Goal: Transaction & Acquisition: Download file/media

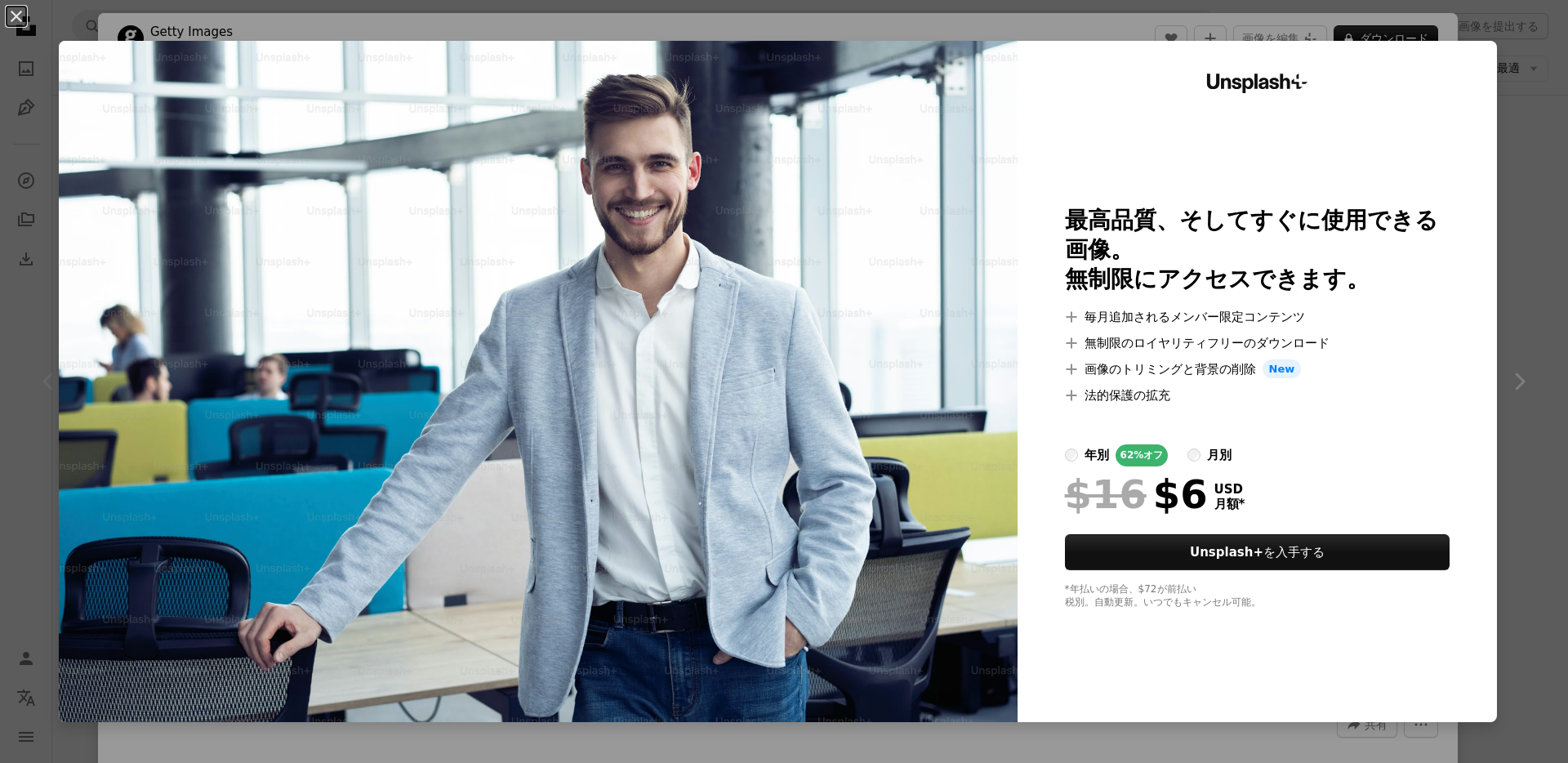
scroll to position [1950, 0]
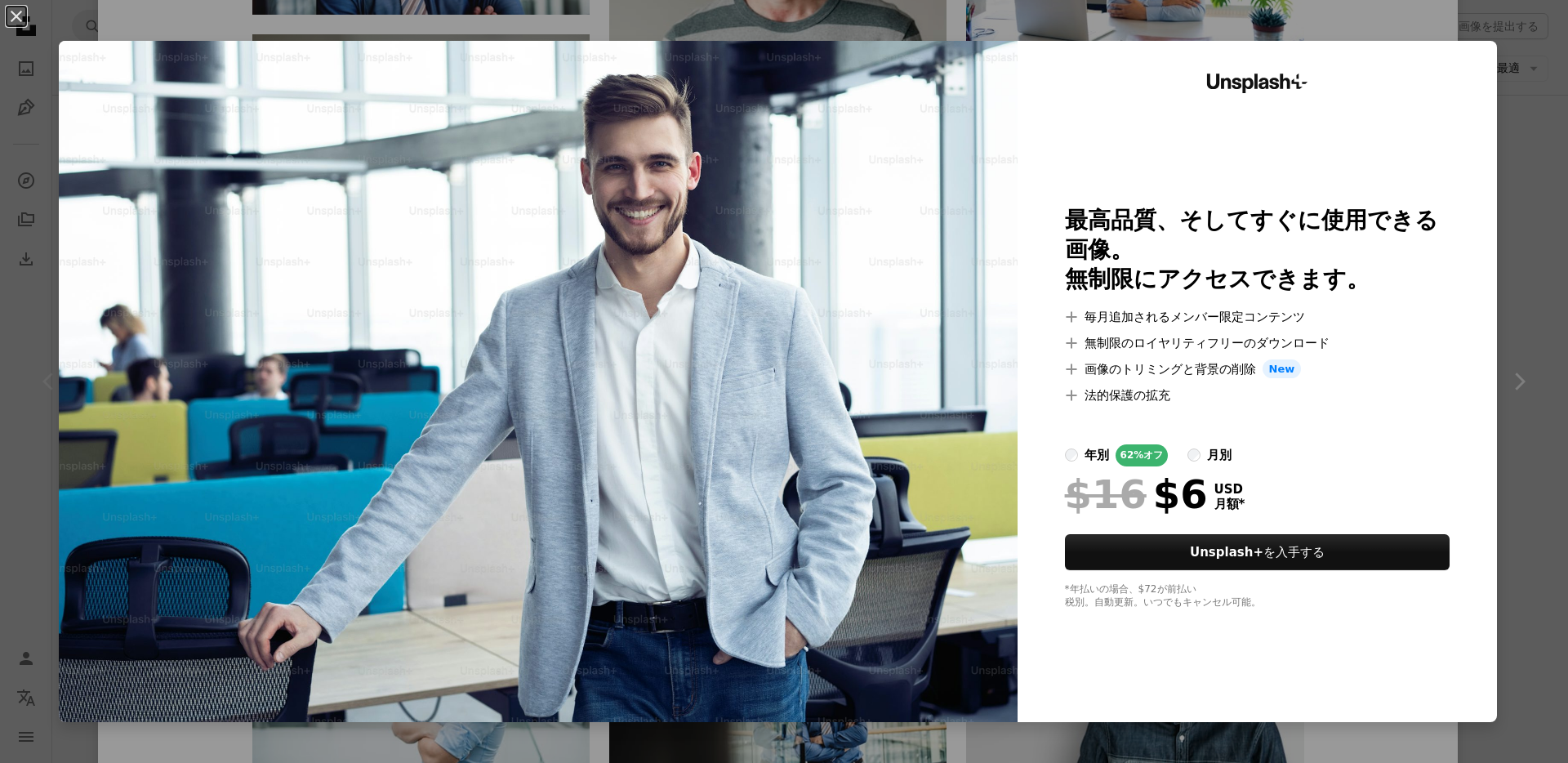
click at [1545, 189] on div "An X shape Unsplash+ 最高品質、そしてすぐに使用できる画像。 無制限にアクセスできます。 A plus sign 毎月追加されるメンバー限…" at bounding box center [784, 382] width 1568 height 763
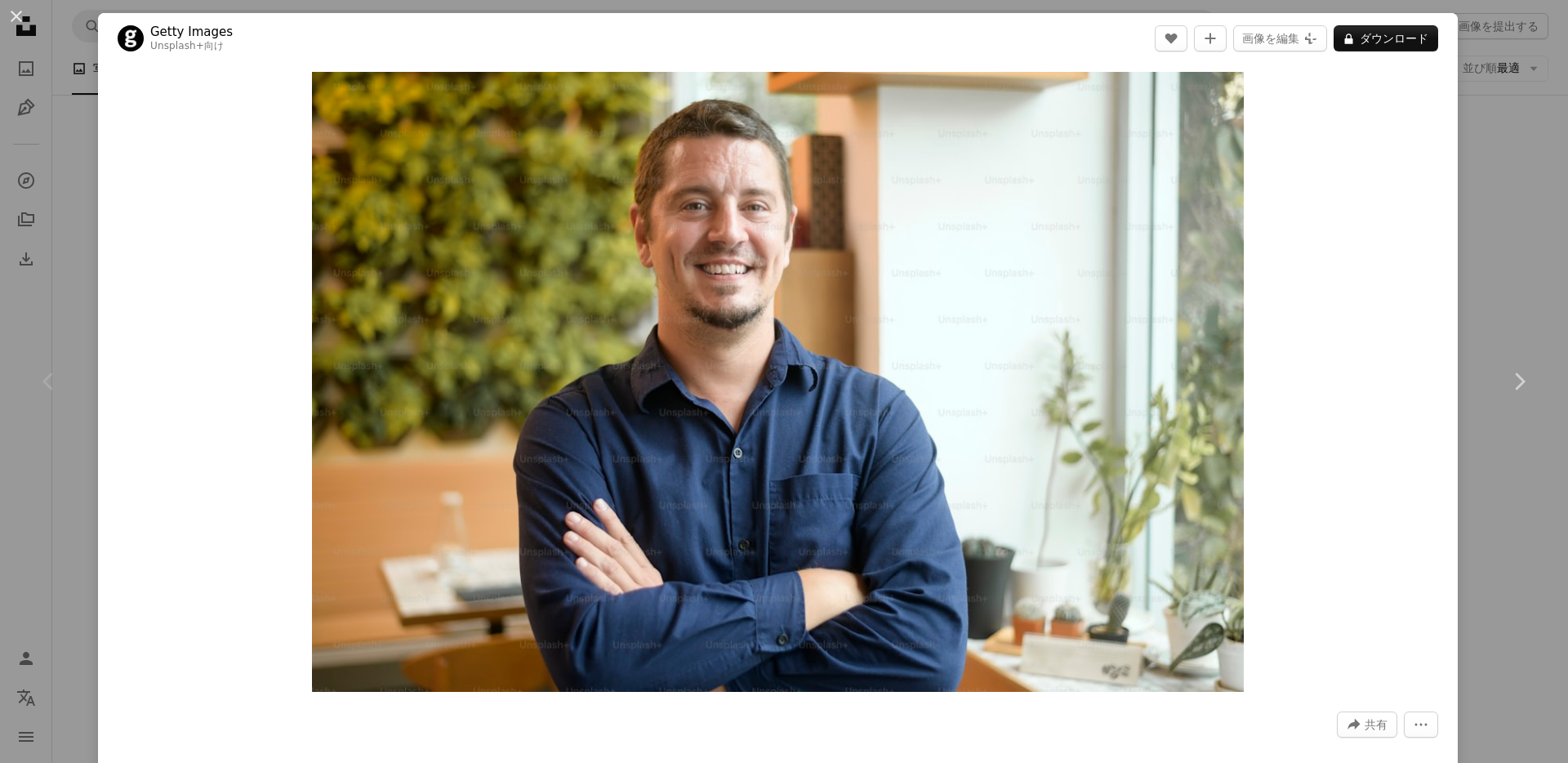
click at [1528, 196] on div "An X shape Chevron left Chevron right Getty Images Unsplash+ 向け A heart A plus …" at bounding box center [784, 382] width 1568 height 763
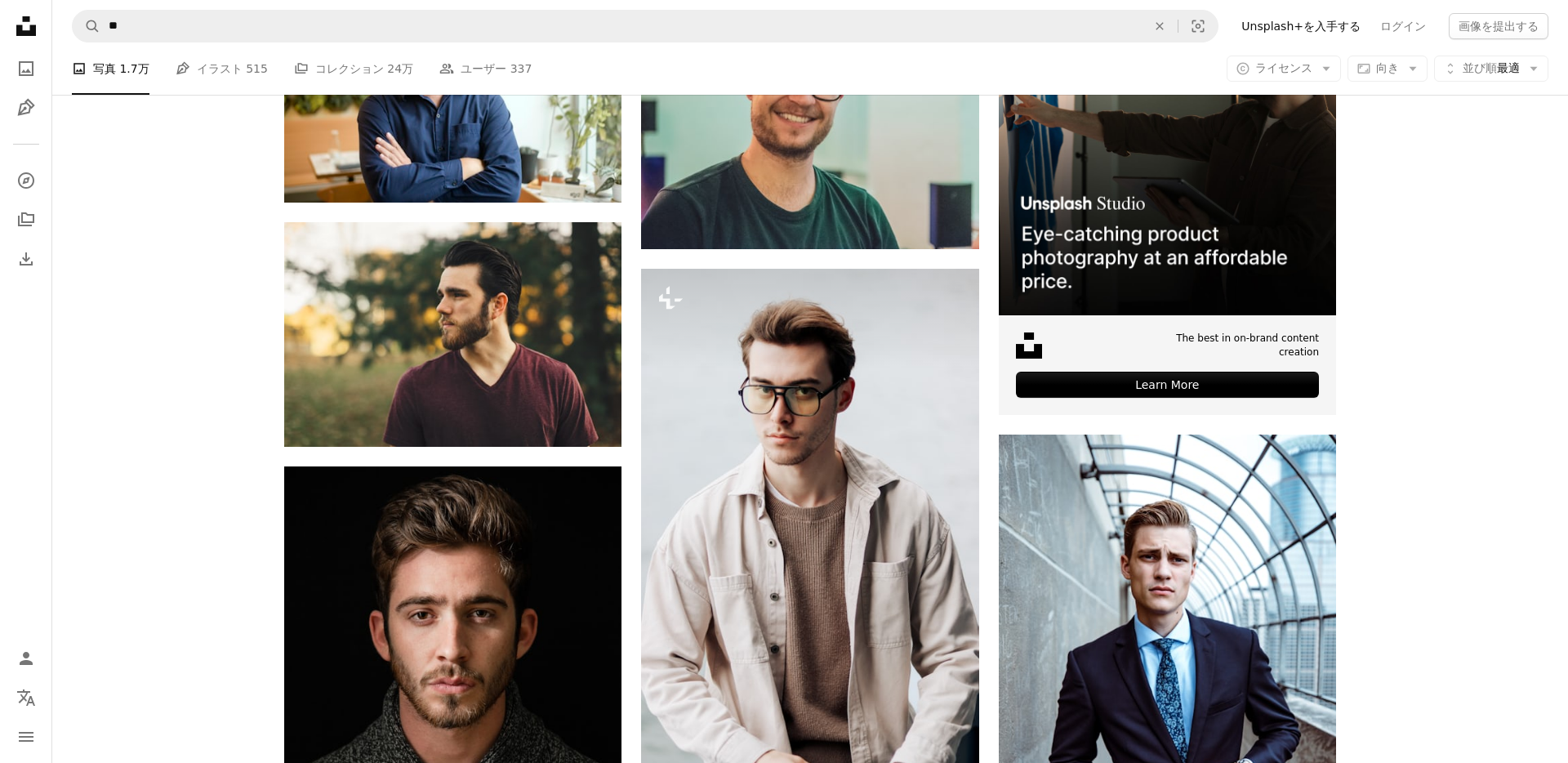
scroll to position [480, 0]
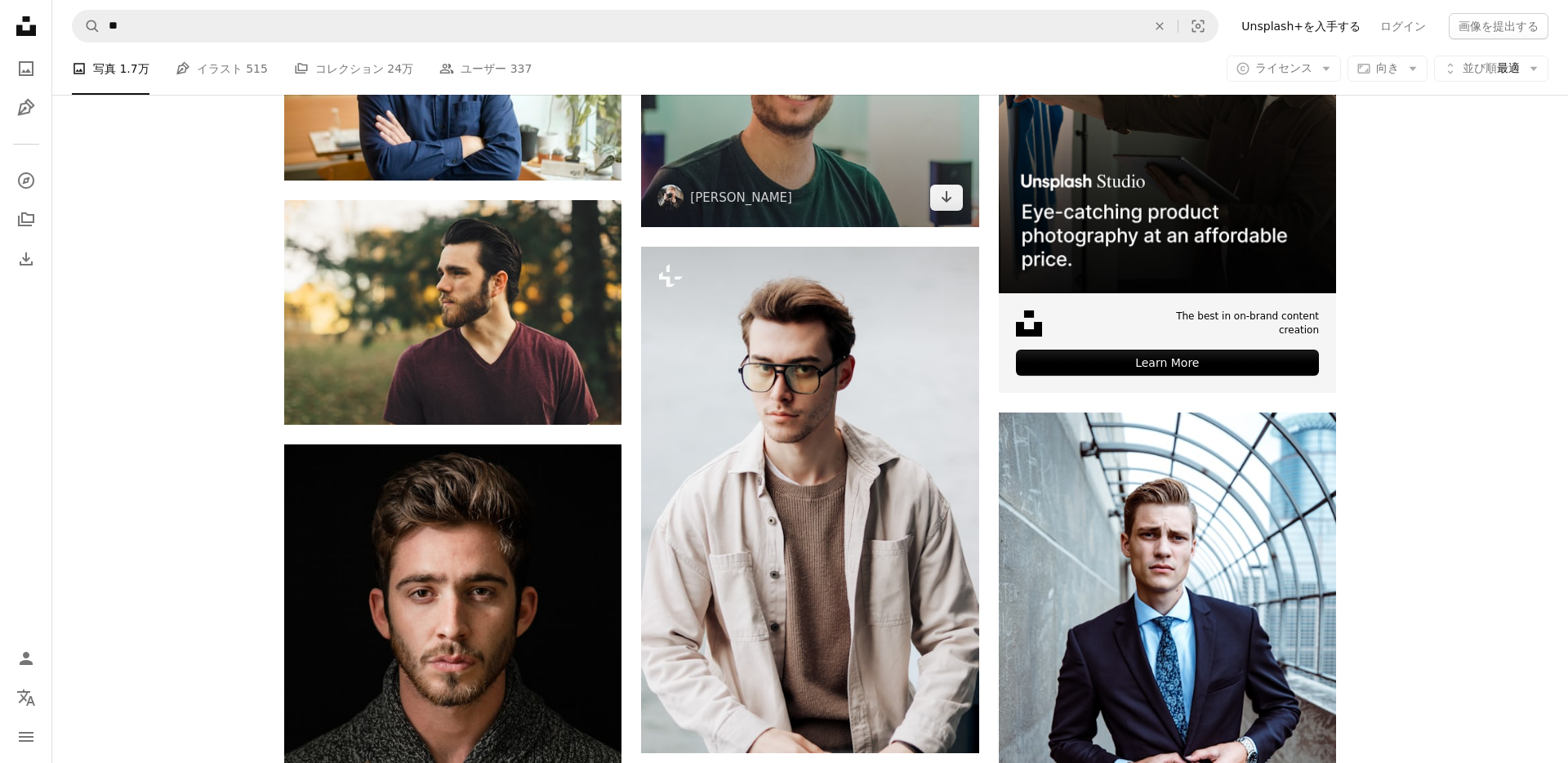
click at [864, 171] on img at bounding box center [810, 90] width 337 height 271
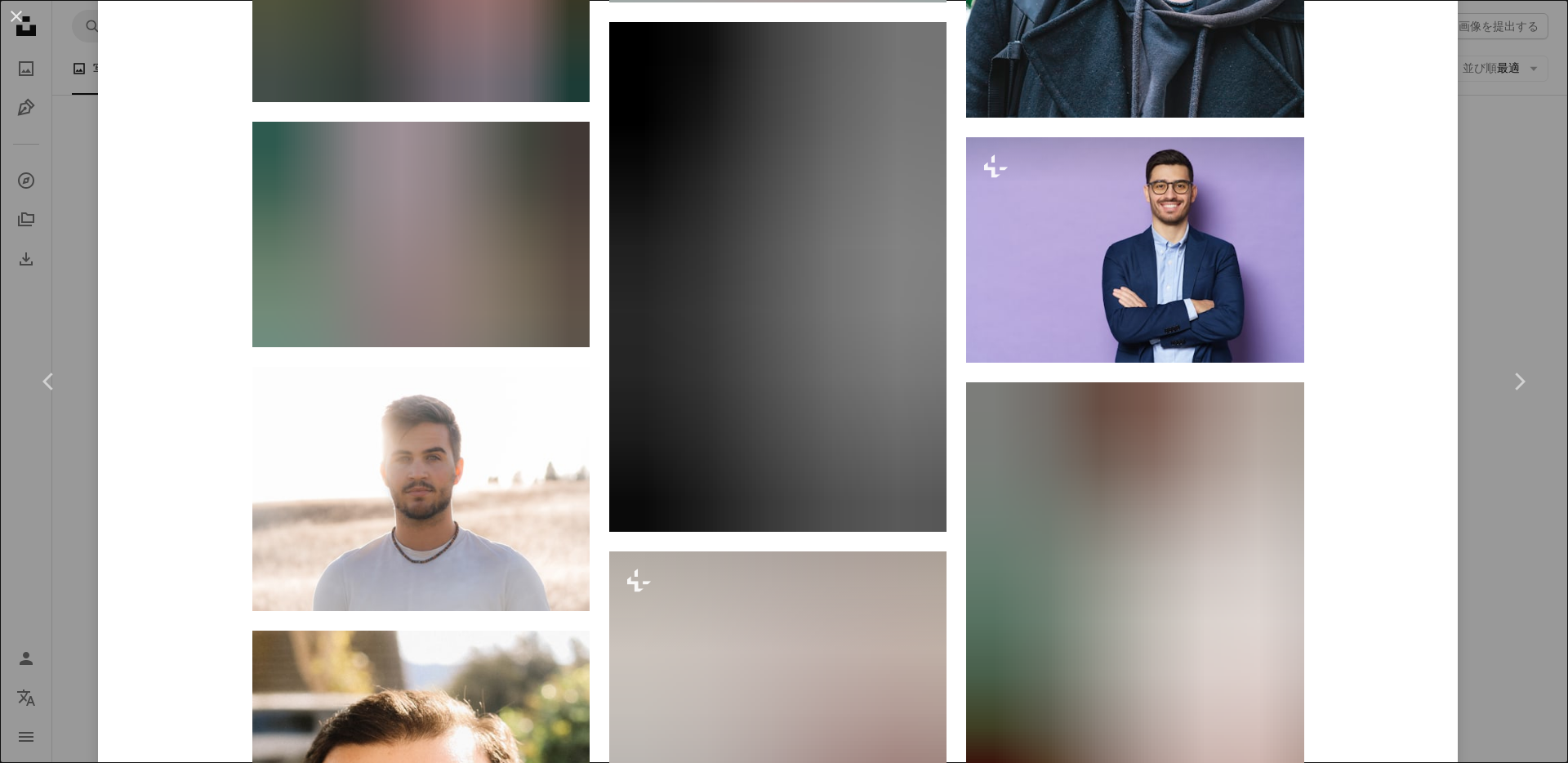
scroll to position [11447, 0]
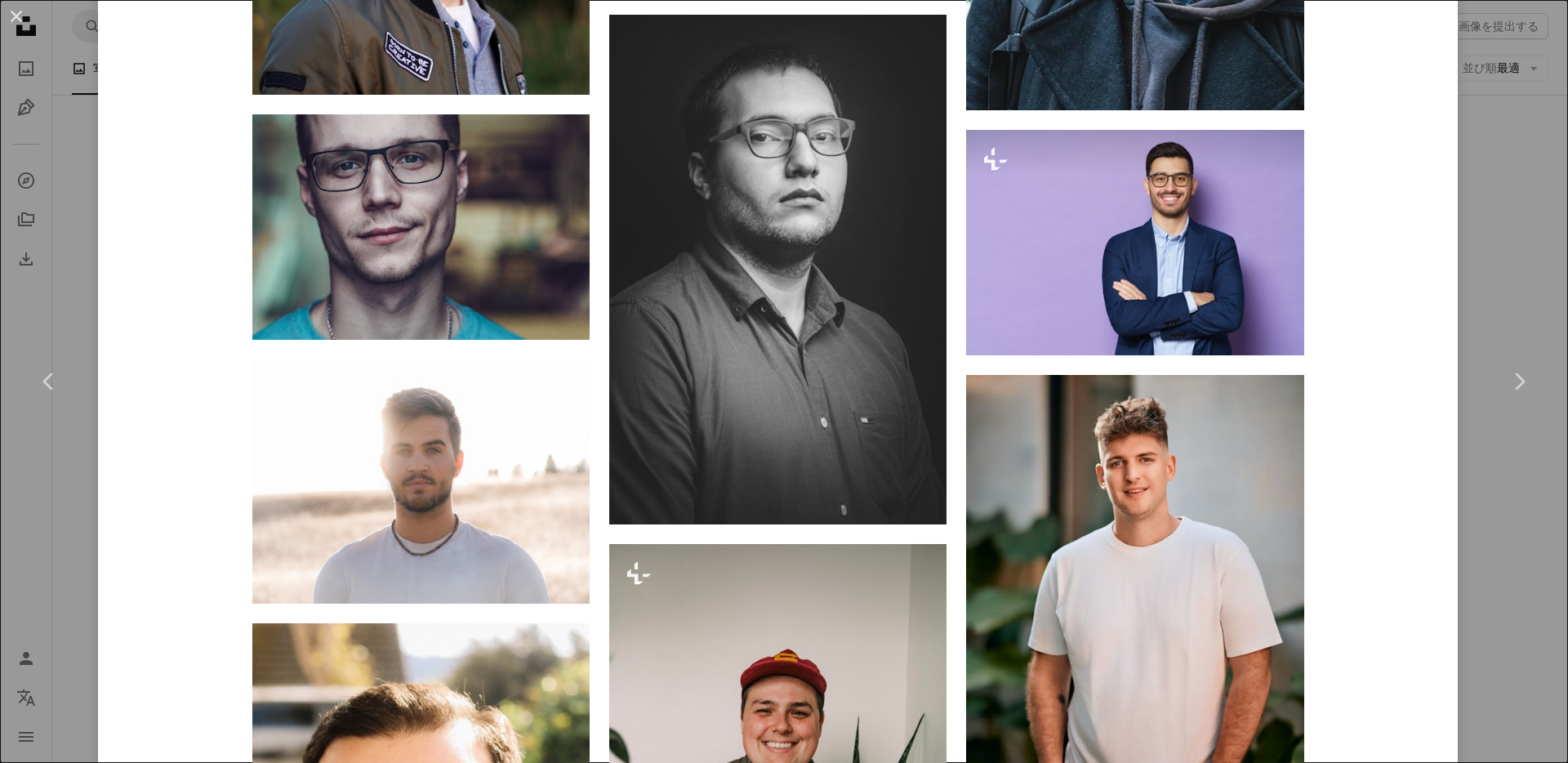
click at [1509, 235] on div "An X shape Chevron left Chevron right Samuel Raita samufoto A heart A plus sign…" at bounding box center [784, 382] width 1568 height 763
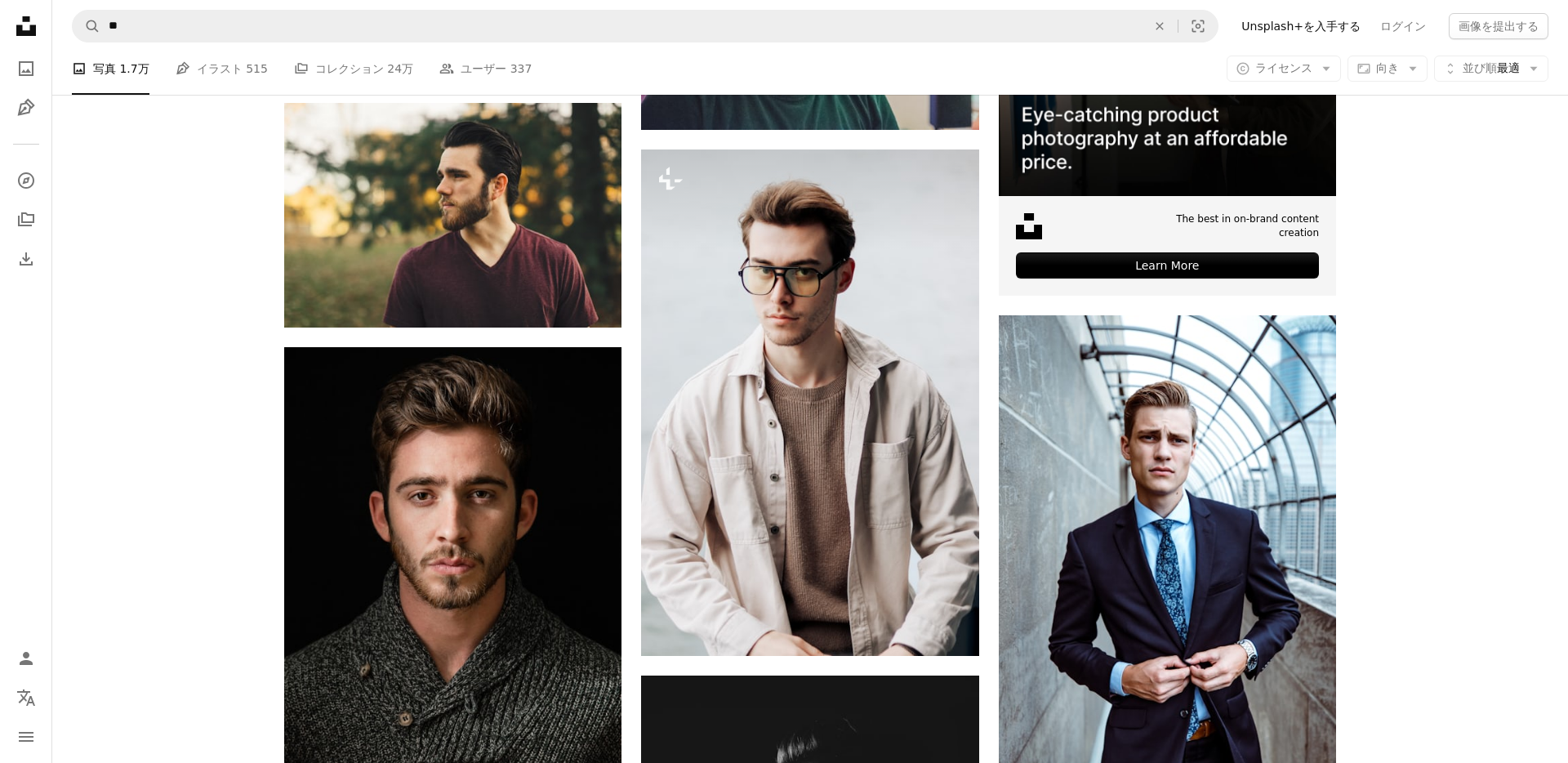
scroll to position [573, 0]
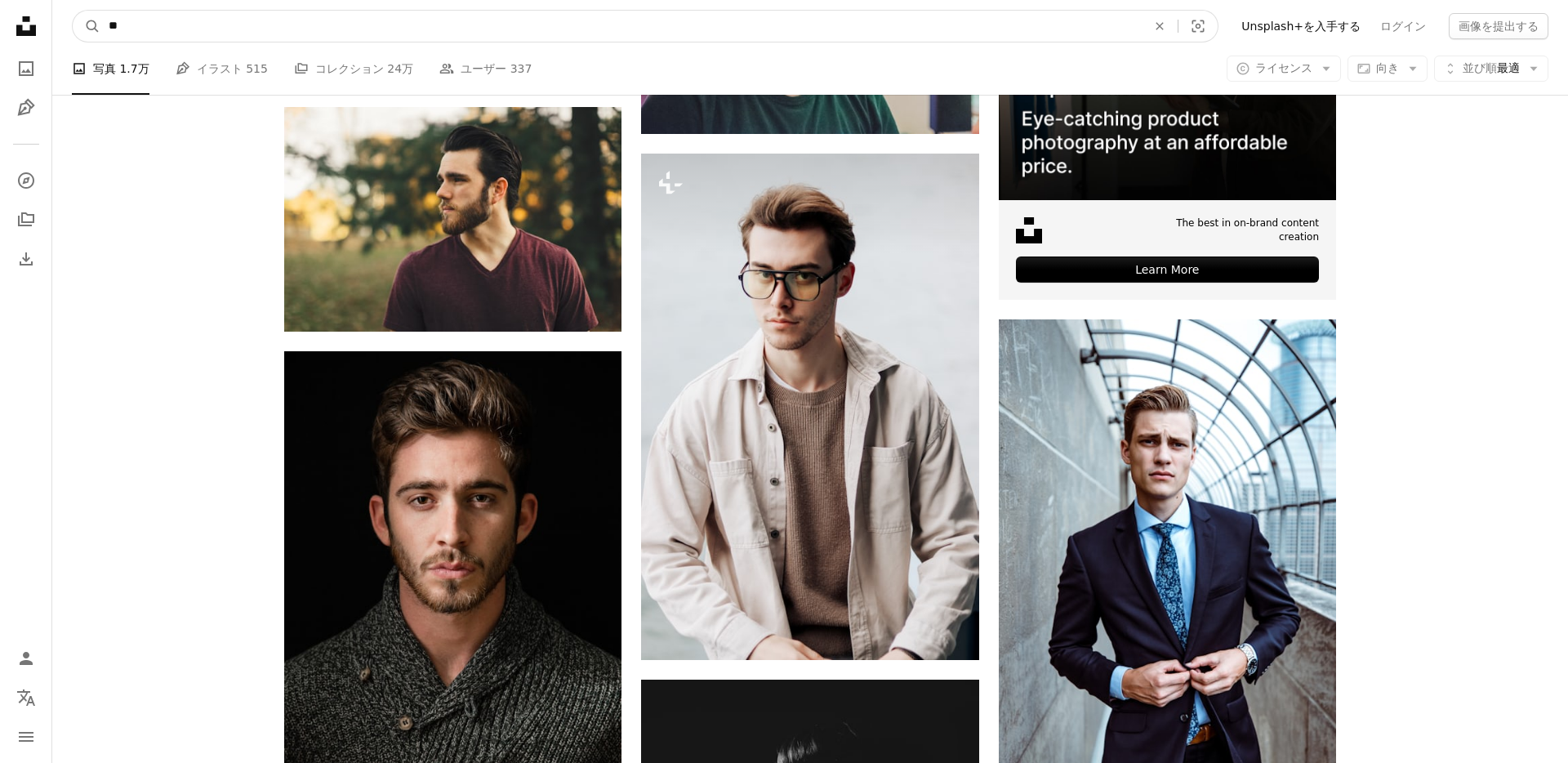
click at [164, 28] on input "**" at bounding box center [621, 26] width 1042 height 31
type input "**"
click button "A magnifying glass" at bounding box center [87, 26] width 28 height 31
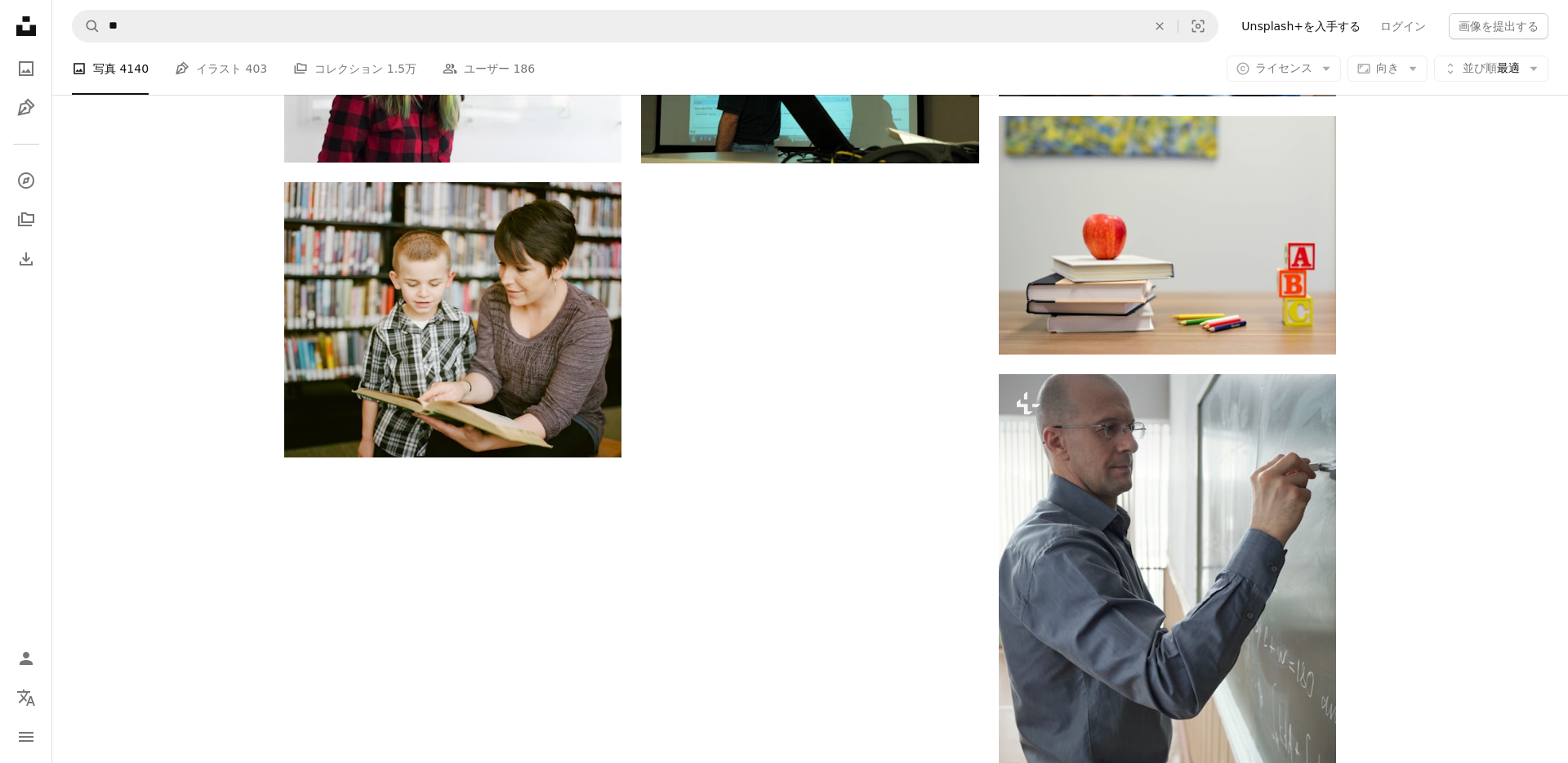
scroll to position [2000, 0]
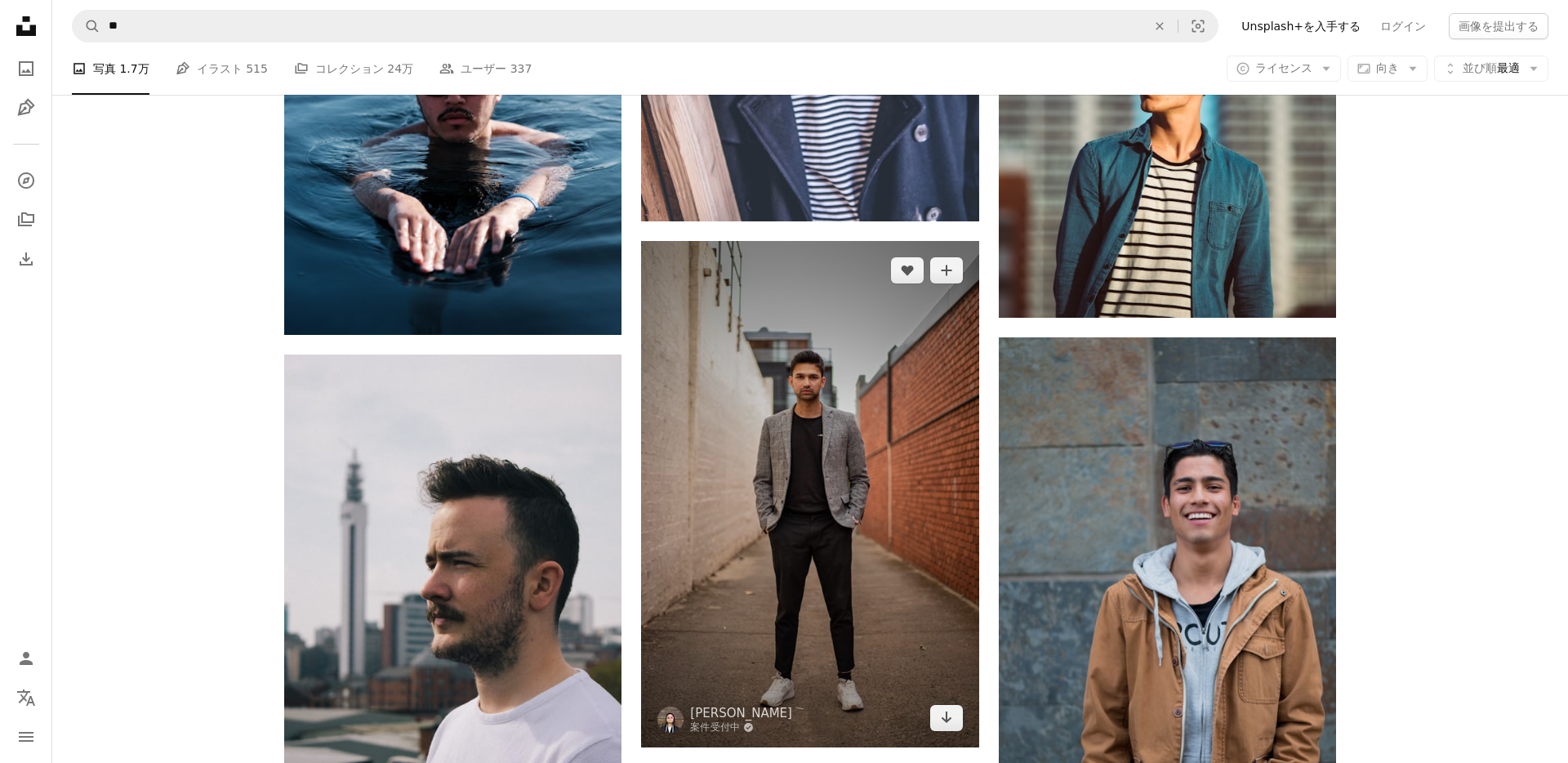
scroll to position [2067, 0]
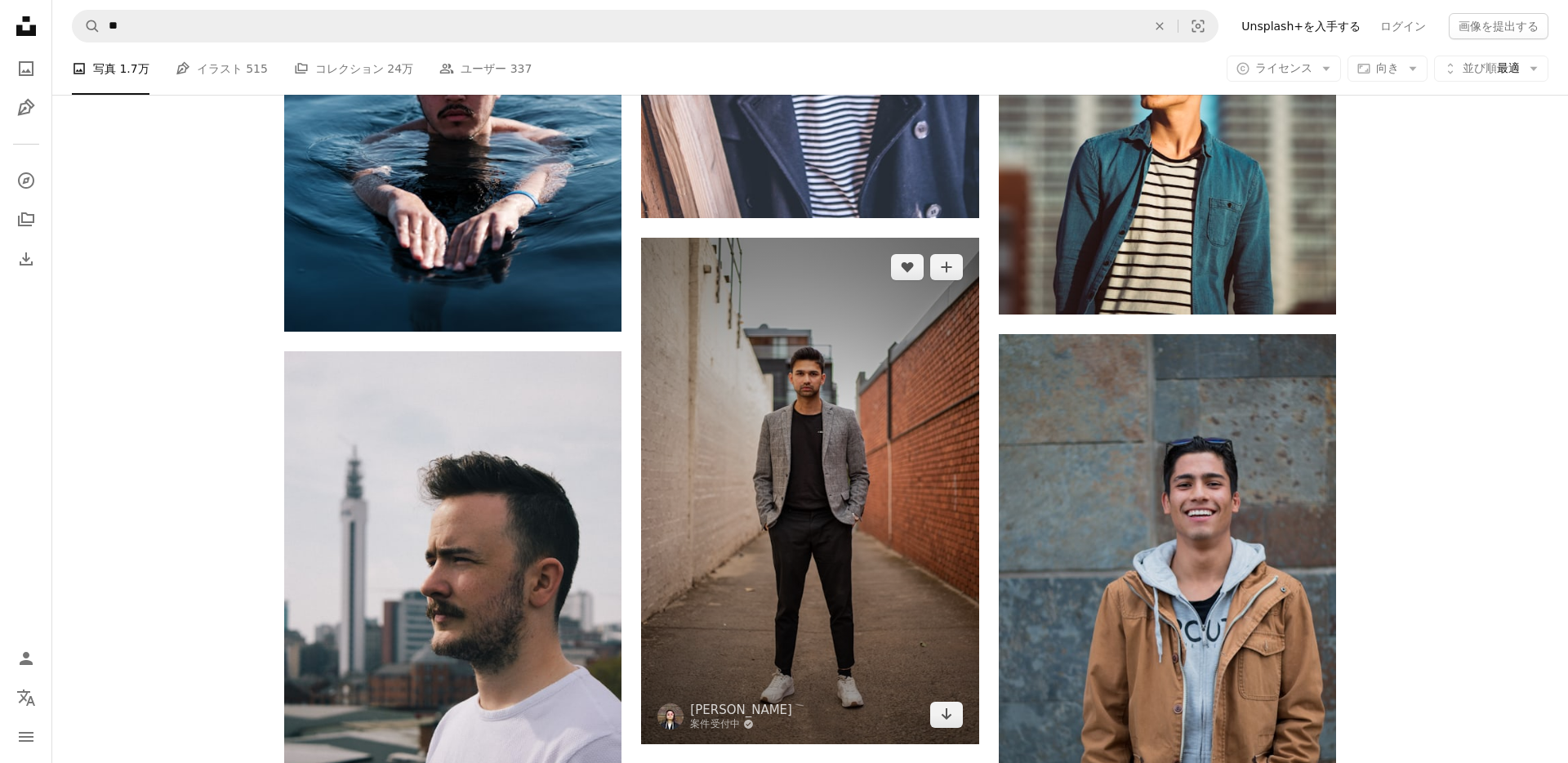
click at [793, 427] on img at bounding box center [810, 490] width 337 height 507
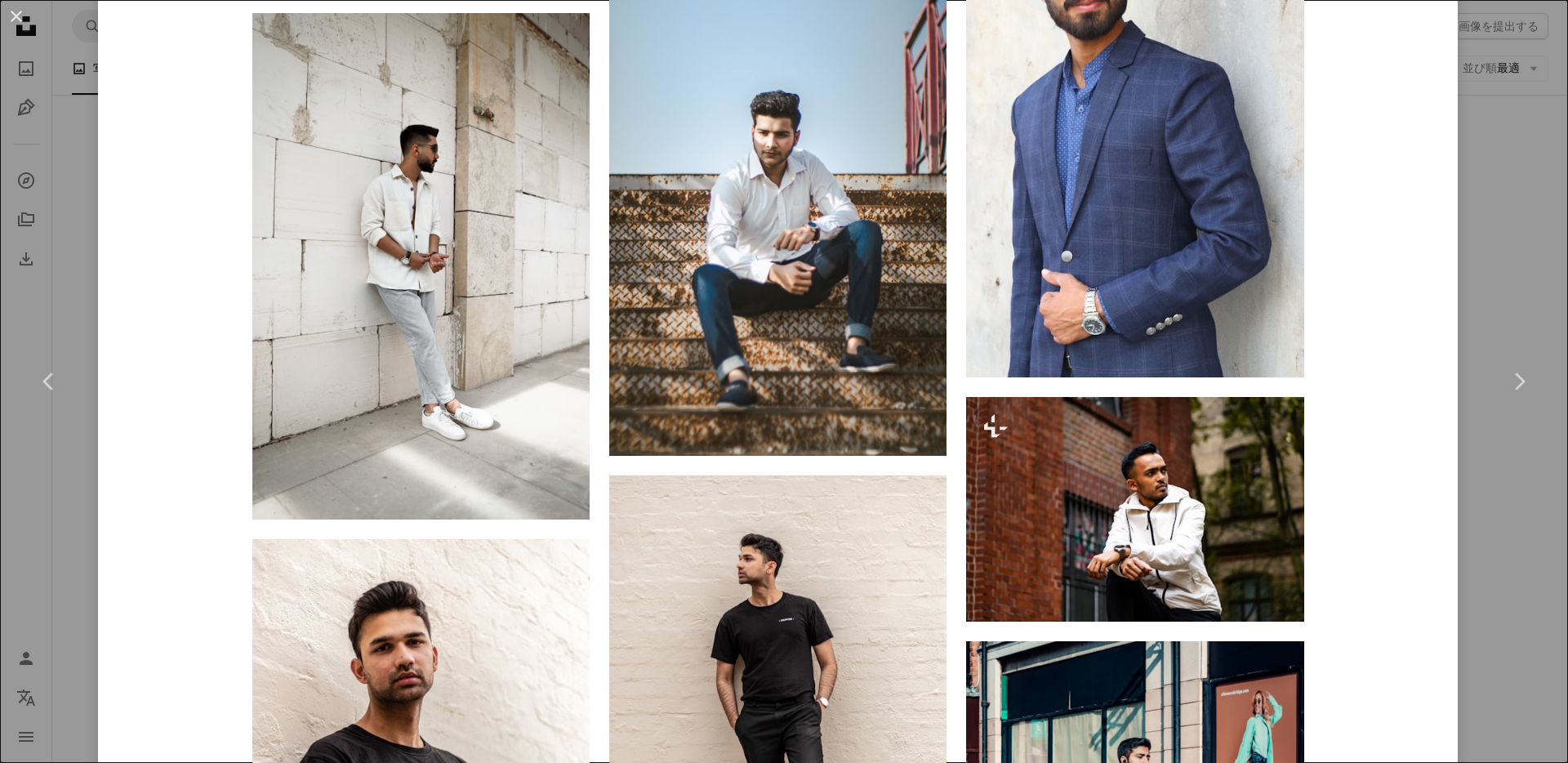
scroll to position [4264, 0]
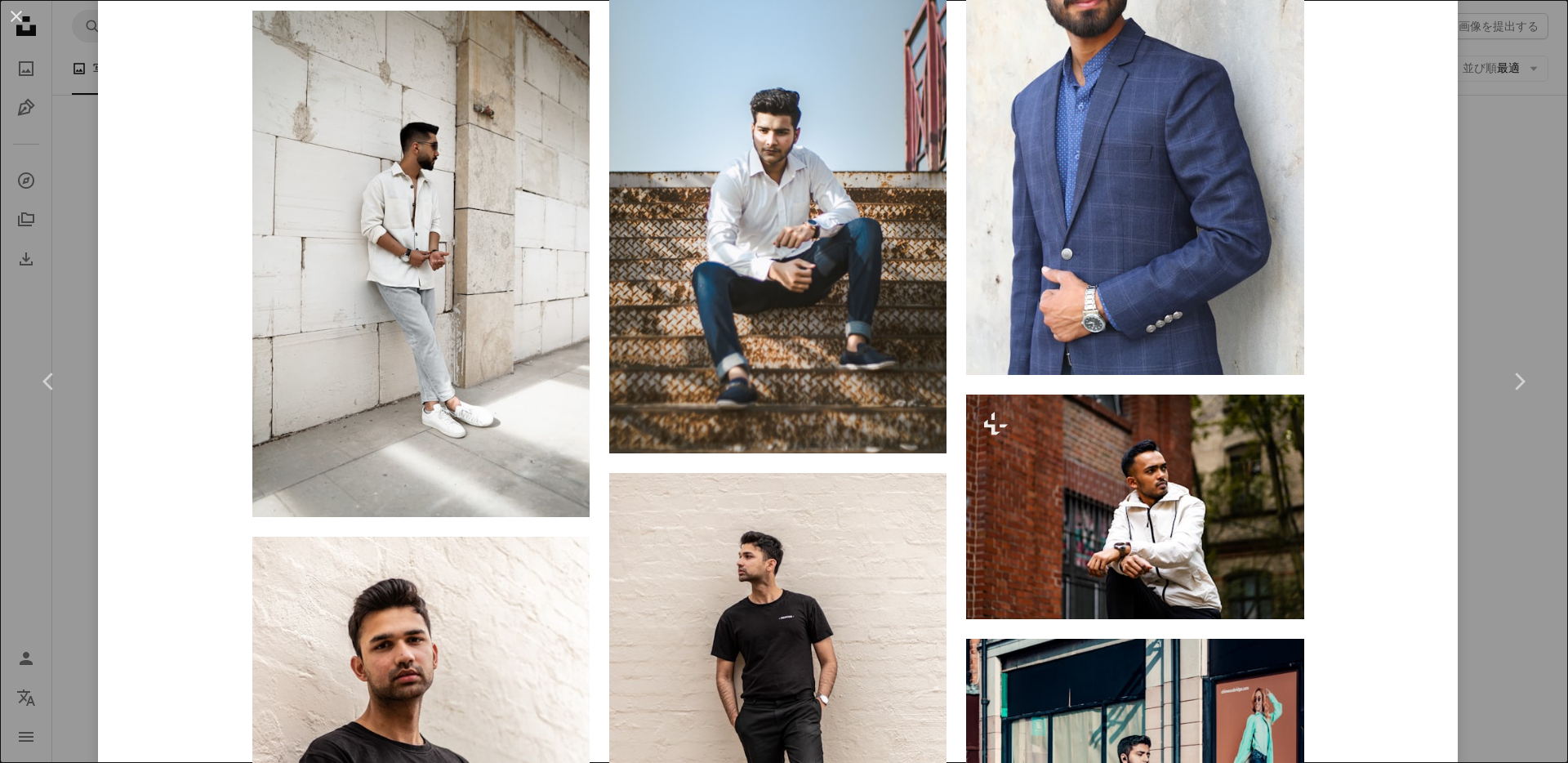
click at [1525, 308] on link "Chevron right" at bounding box center [1520, 382] width 98 height 157
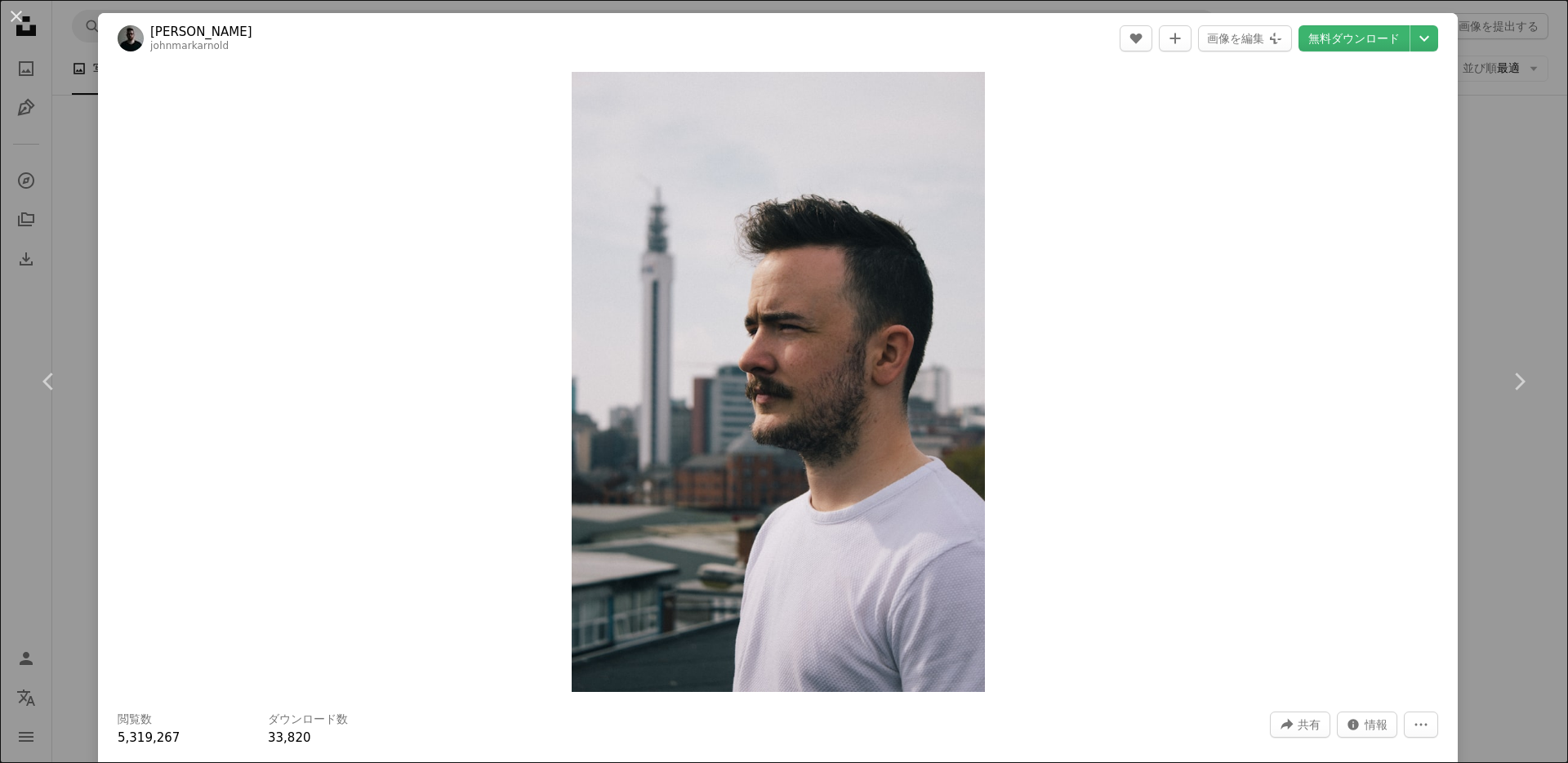
click at [15, 19] on button "An X shape" at bounding box center [16, 16] width 20 height 20
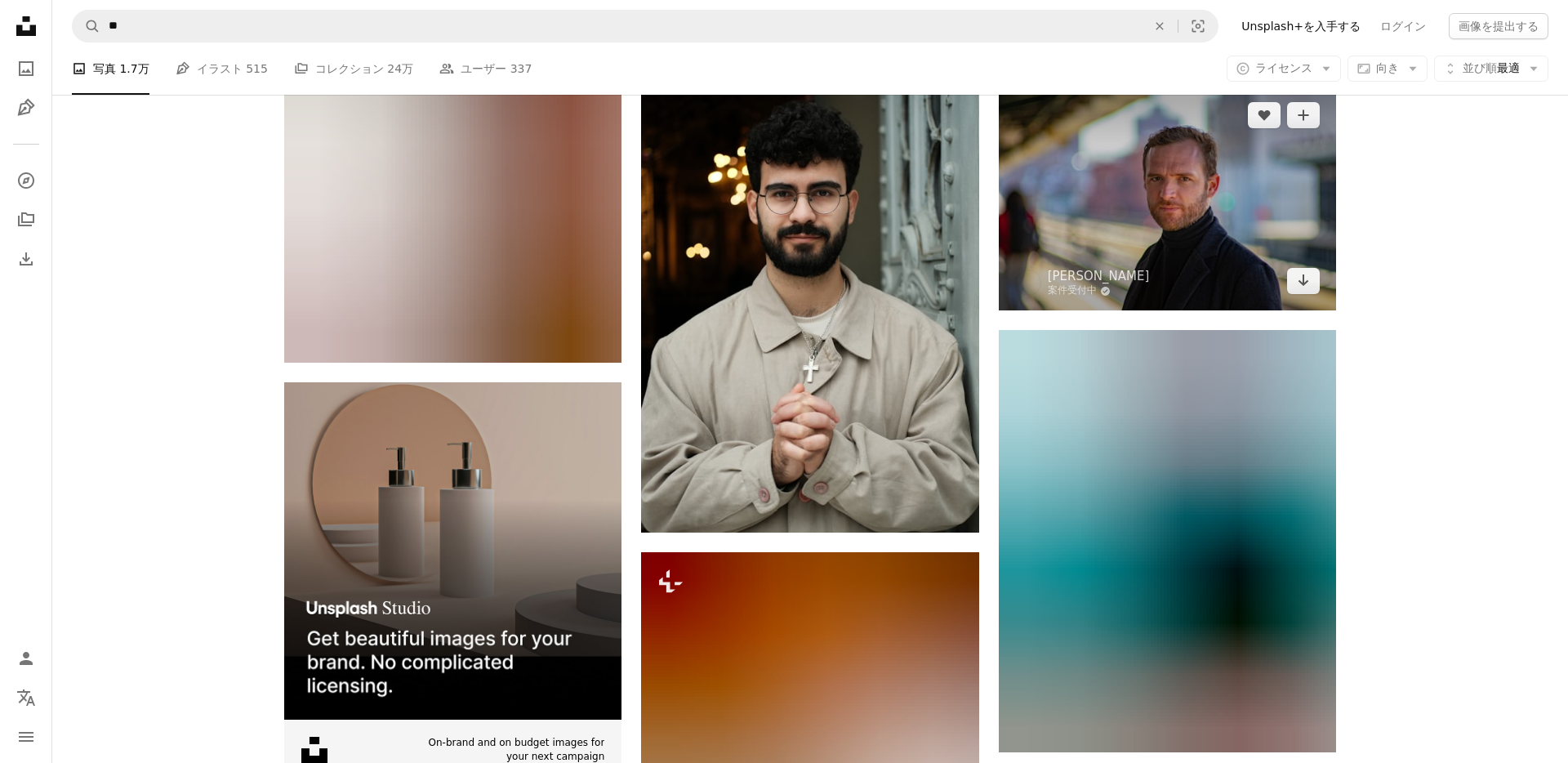
scroll to position [4376, 0]
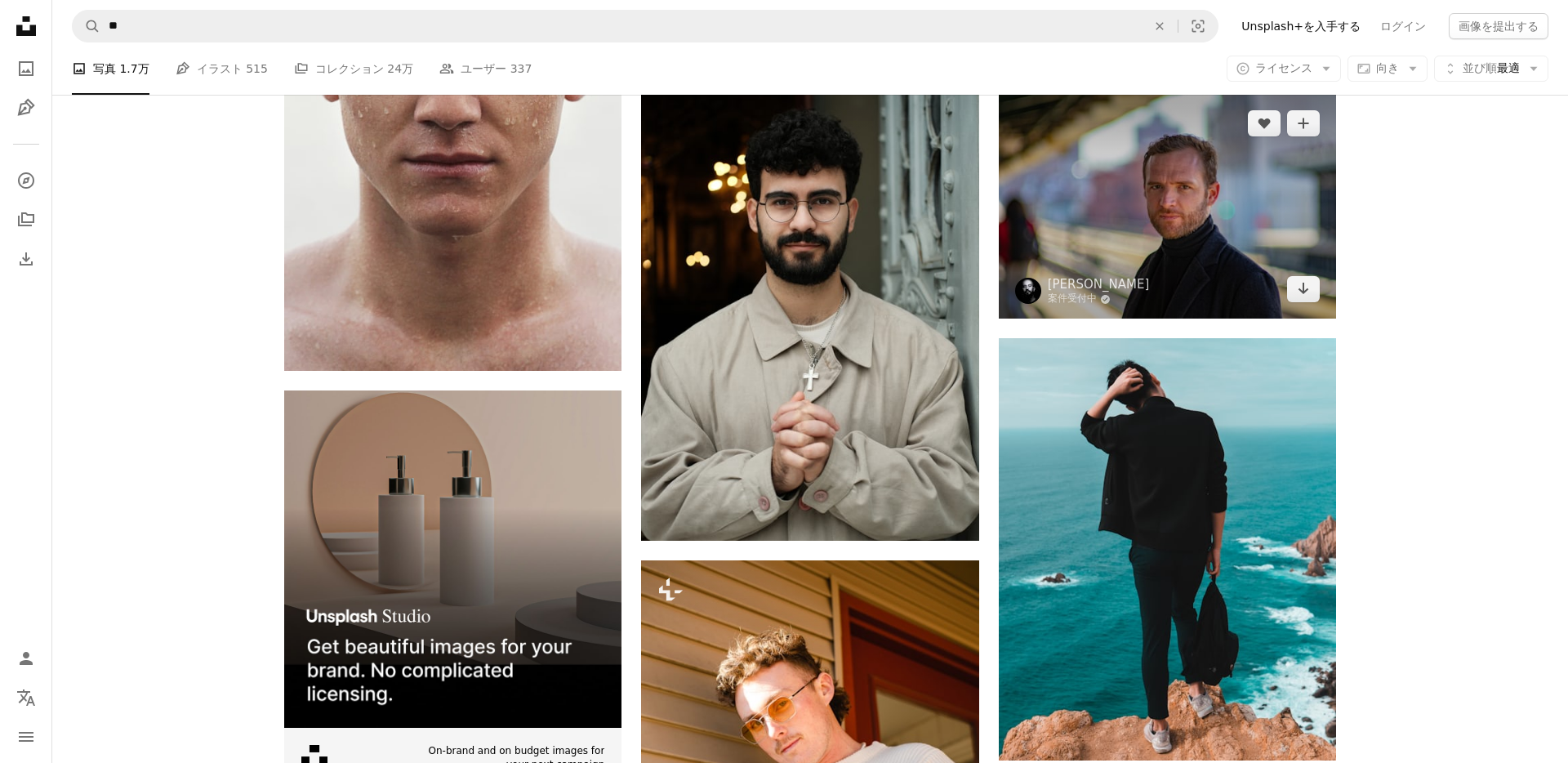
click at [1177, 275] on img at bounding box center [1168, 206] width 337 height 224
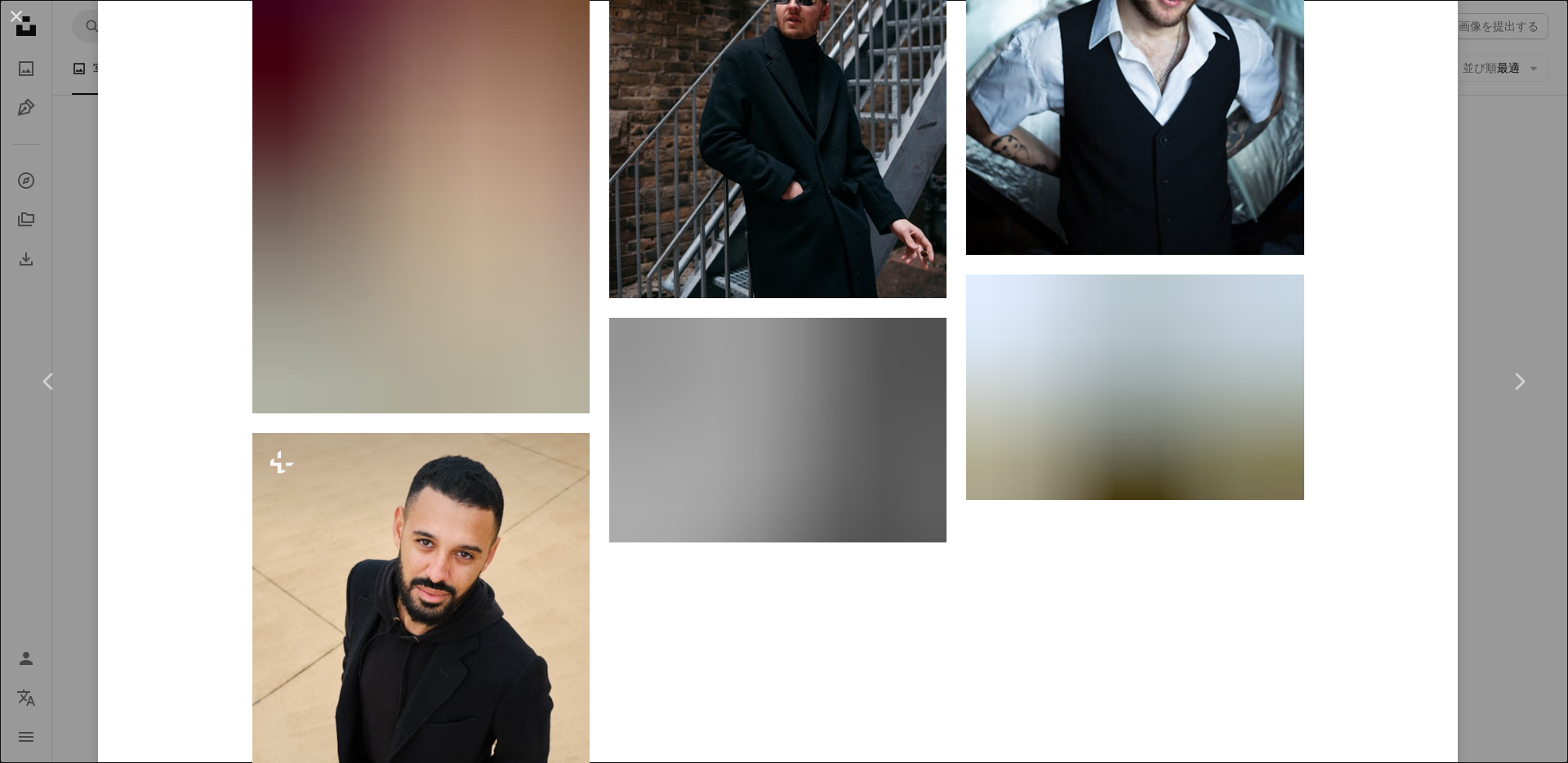
scroll to position [5678, 0]
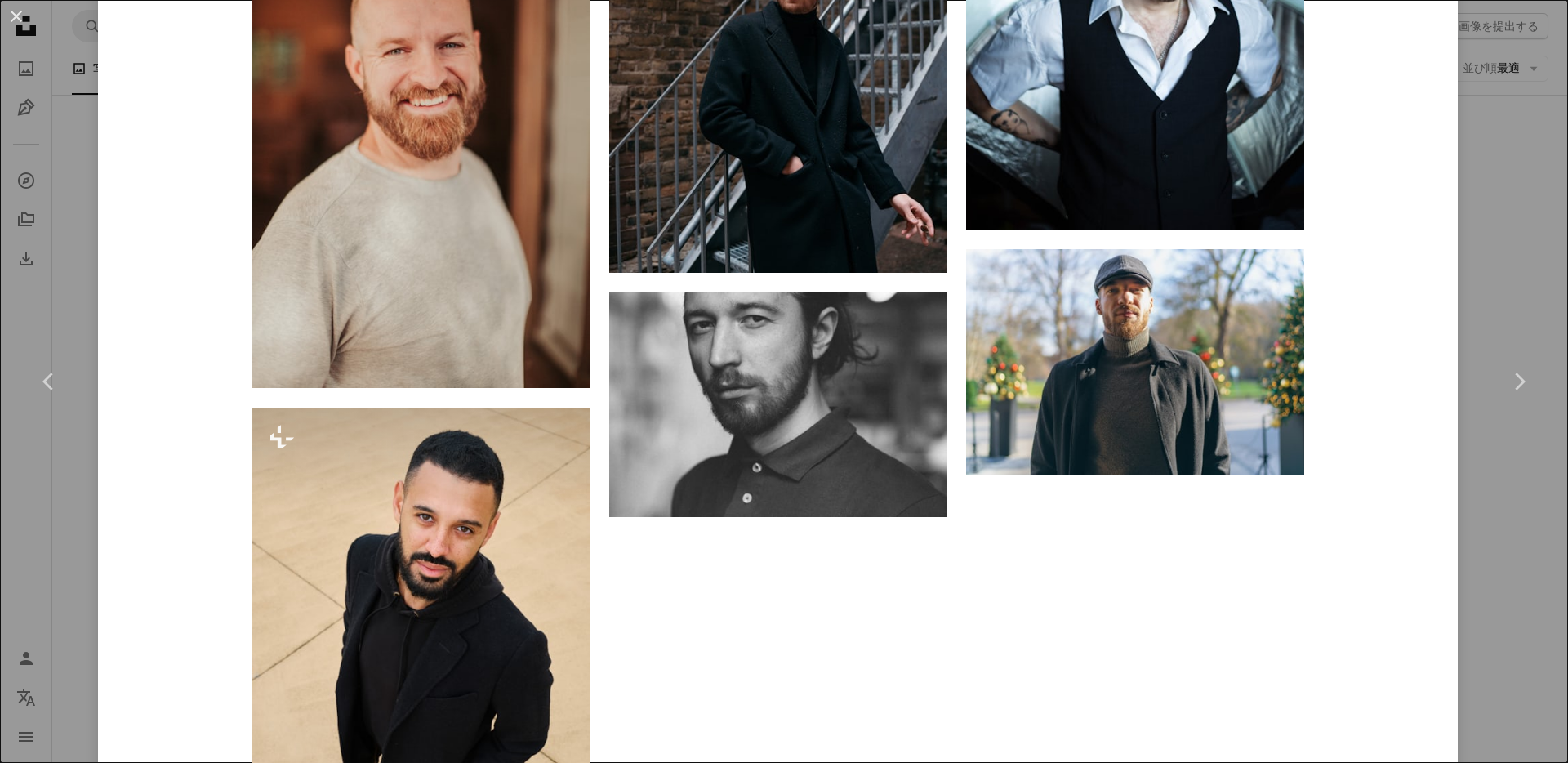
click at [1498, 220] on div "An X shape Chevron left Chevron right Fred Moon 案件受付中 A checkmark inside of a c…" at bounding box center [784, 382] width 1568 height 763
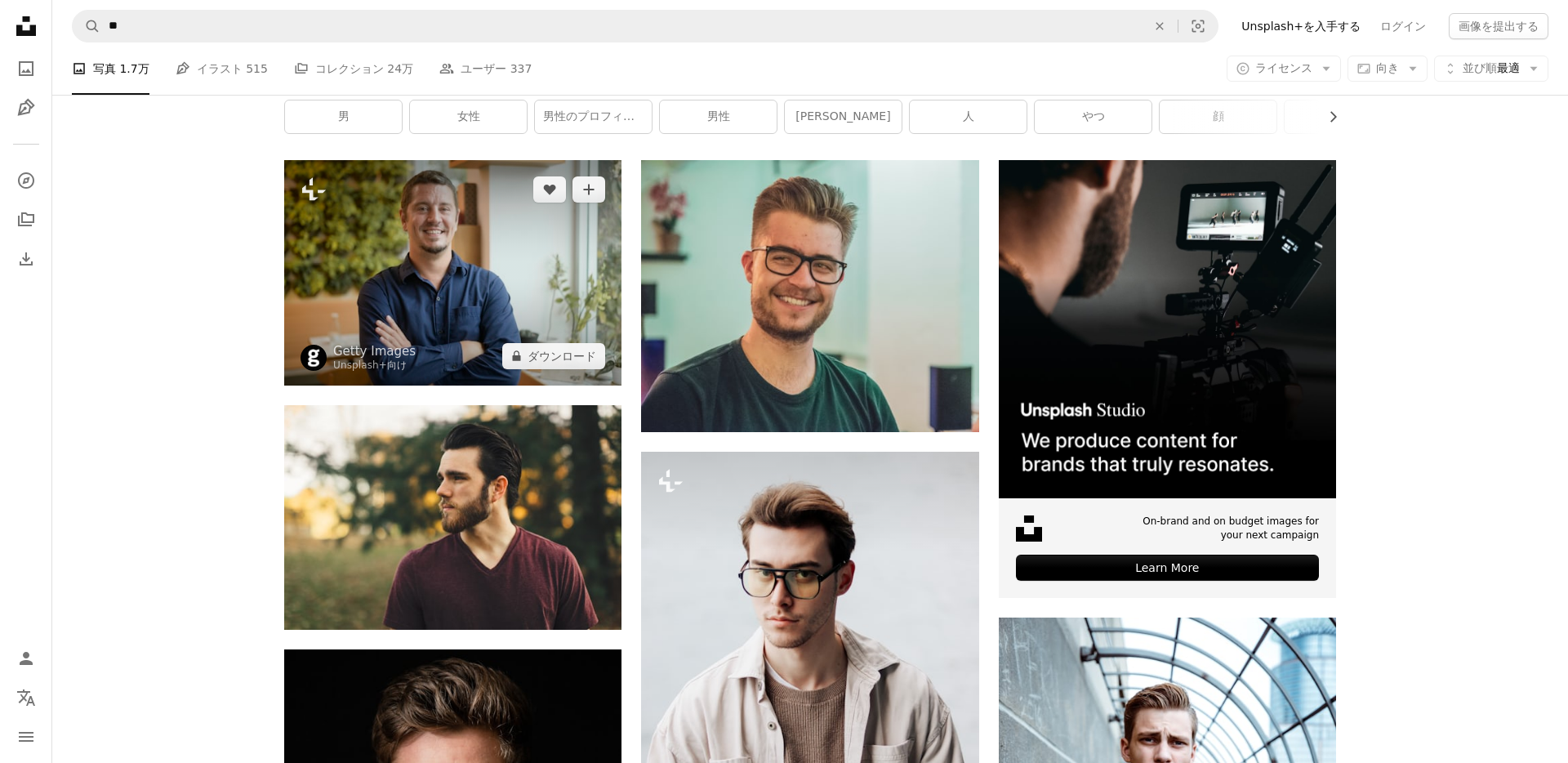
scroll to position [278, 0]
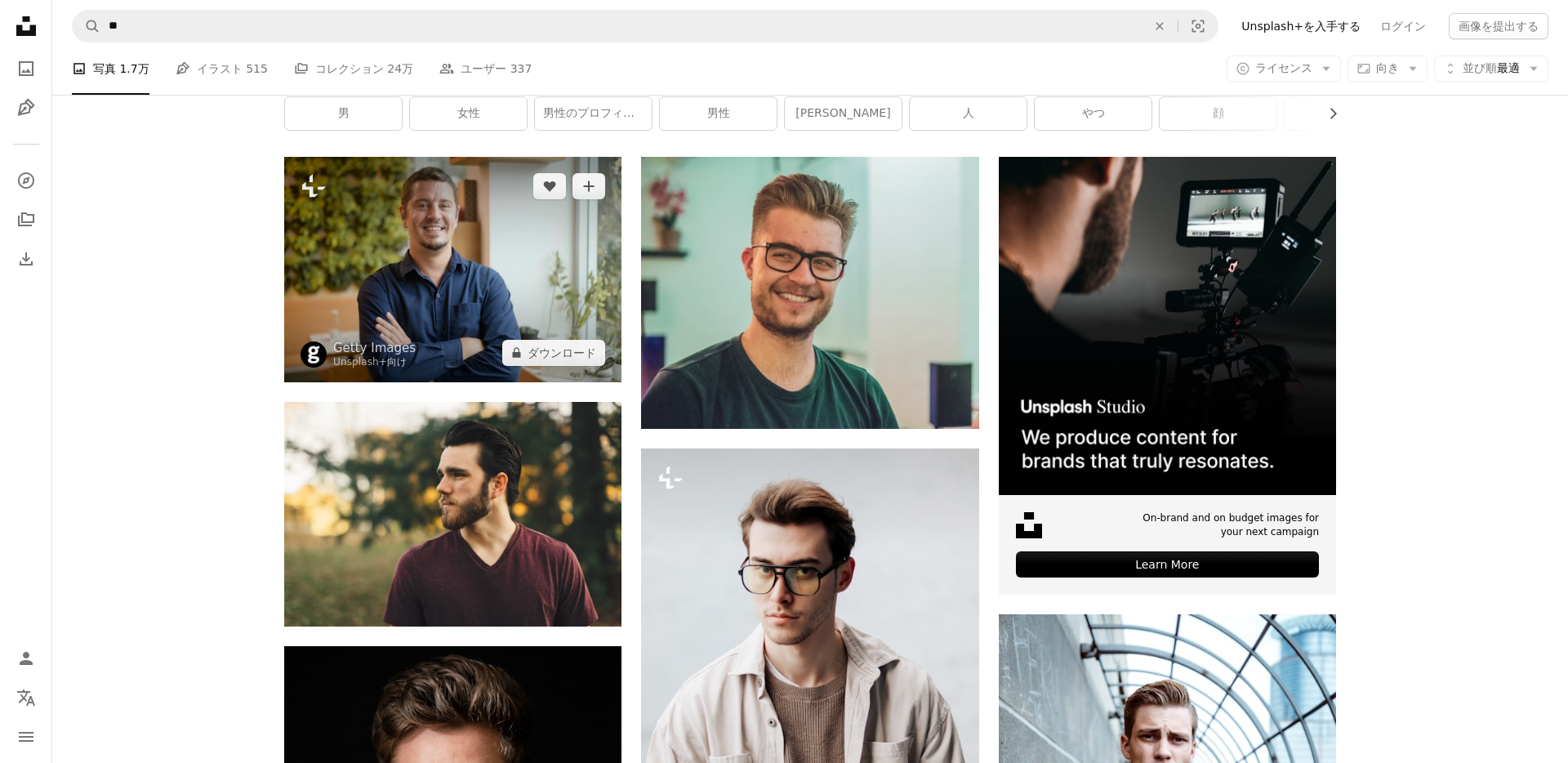
click at [520, 258] on img at bounding box center [453, 269] width 337 height 224
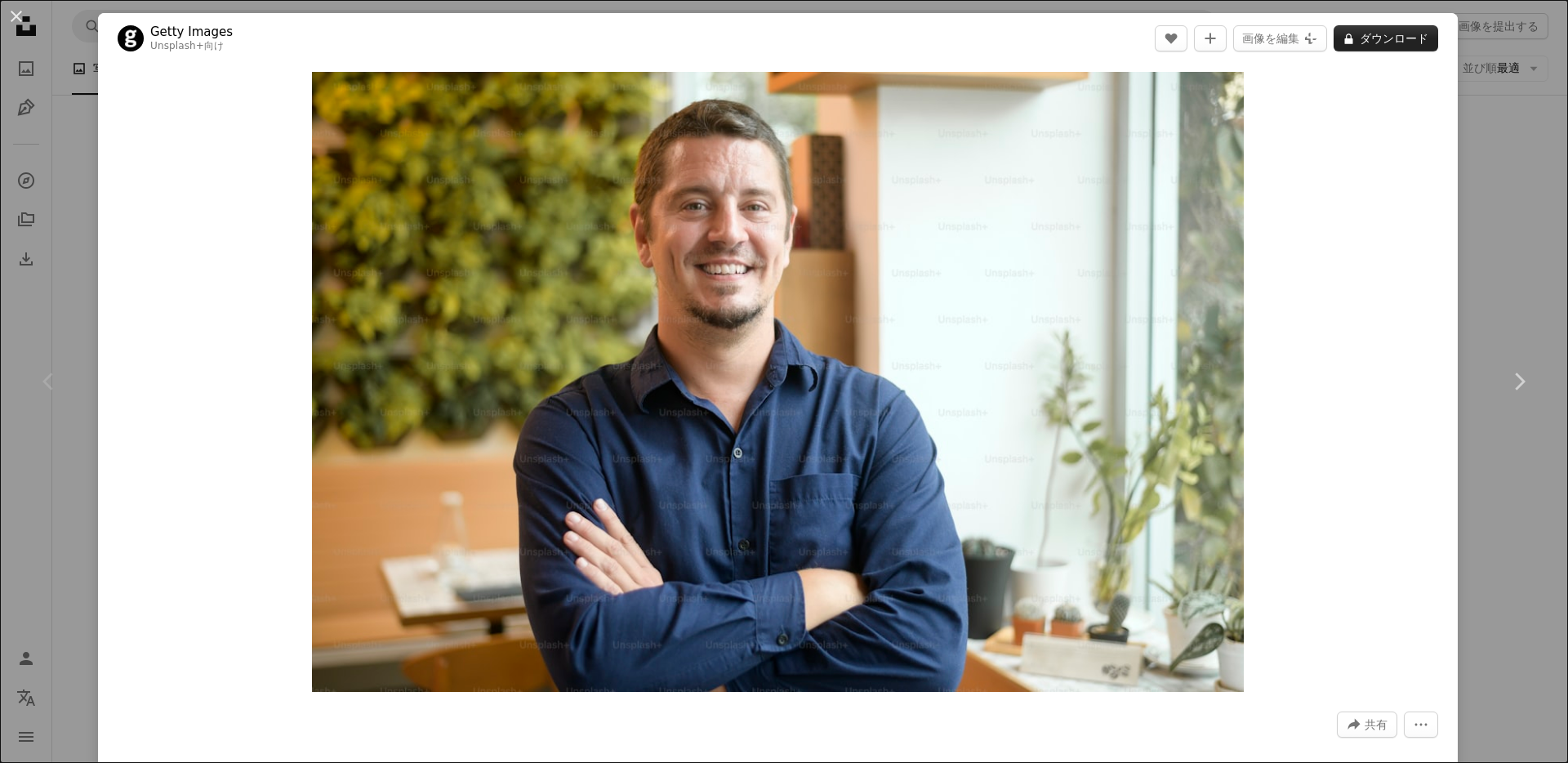
click at [1416, 38] on button "A lock ダウンロード" at bounding box center [1386, 38] width 105 height 26
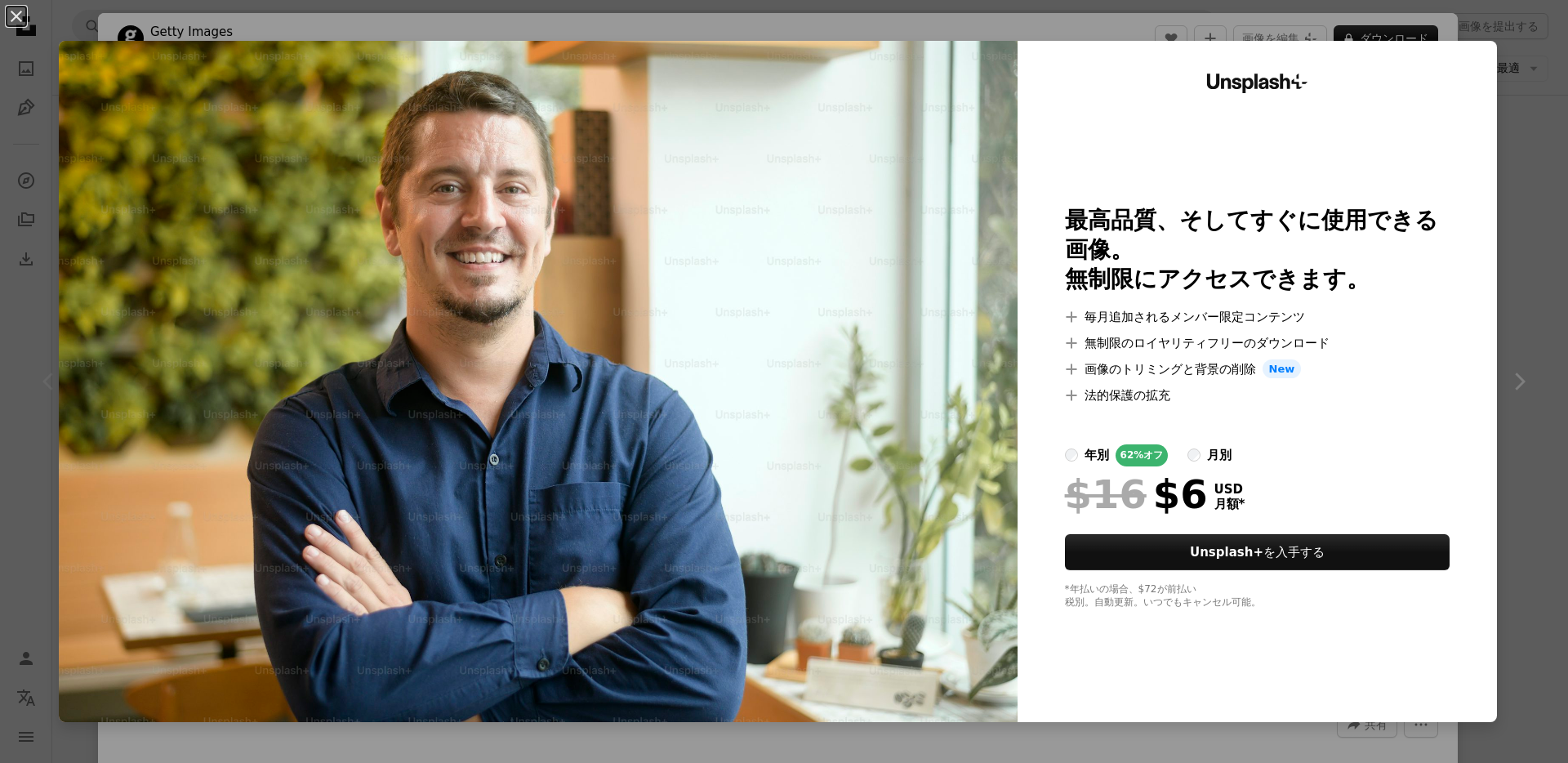
click at [1516, 142] on div "An X shape Unsplash+ 最高品質、そしてすぐに使用できる画像。 無制限にアクセスできます。 A plus sign 毎月追加されるメンバー限…" at bounding box center [784, 382] width 1568 height 763
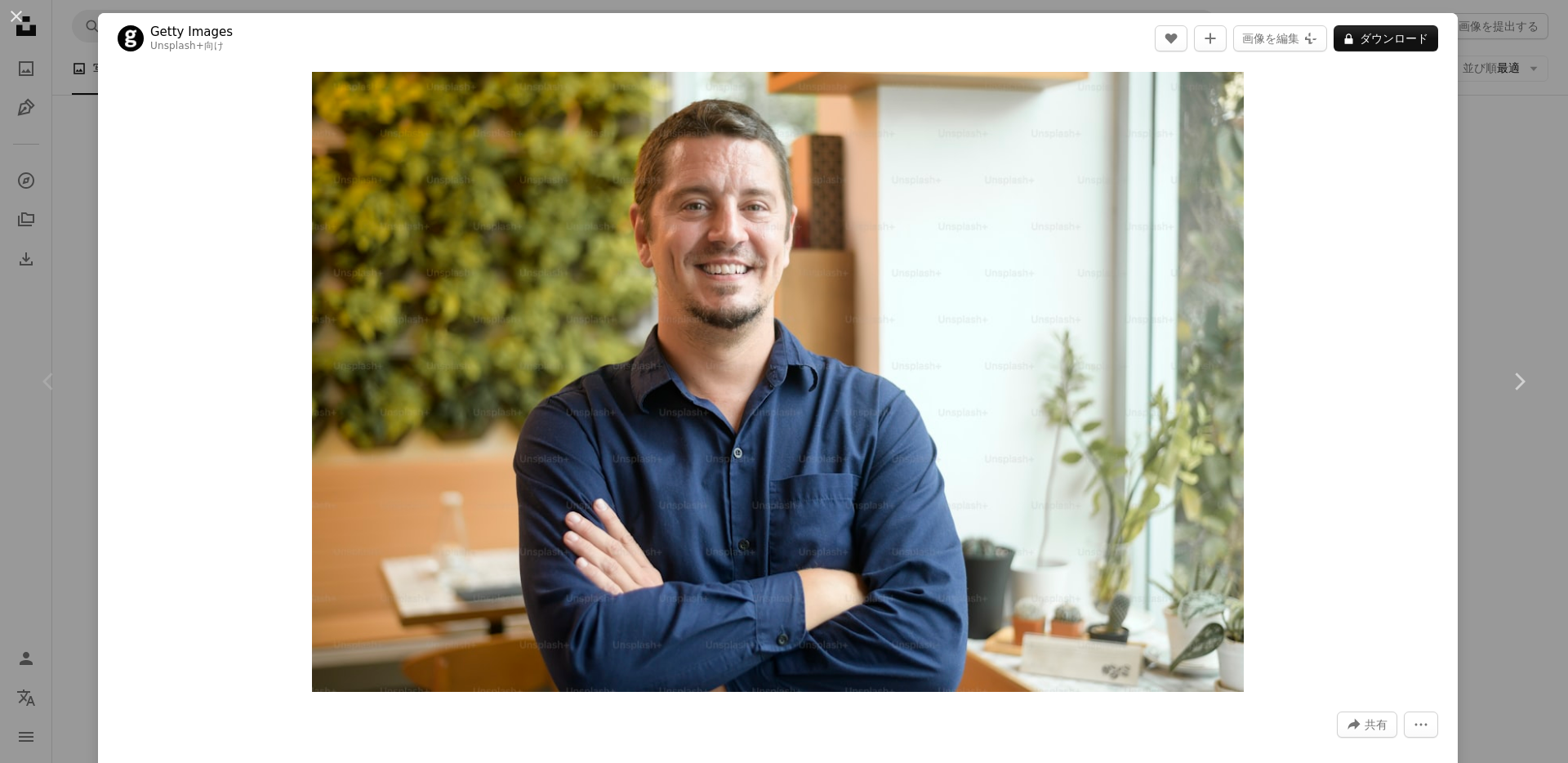
click at [1498, 292] on div "An X shape Chevron left Chevron right Getty Images Unsplash+ 向け A heart A plus …" at bounding box center [784, 382] width 1568 height 763
